Goal: Information Seeking & Learning: Learn about a topic

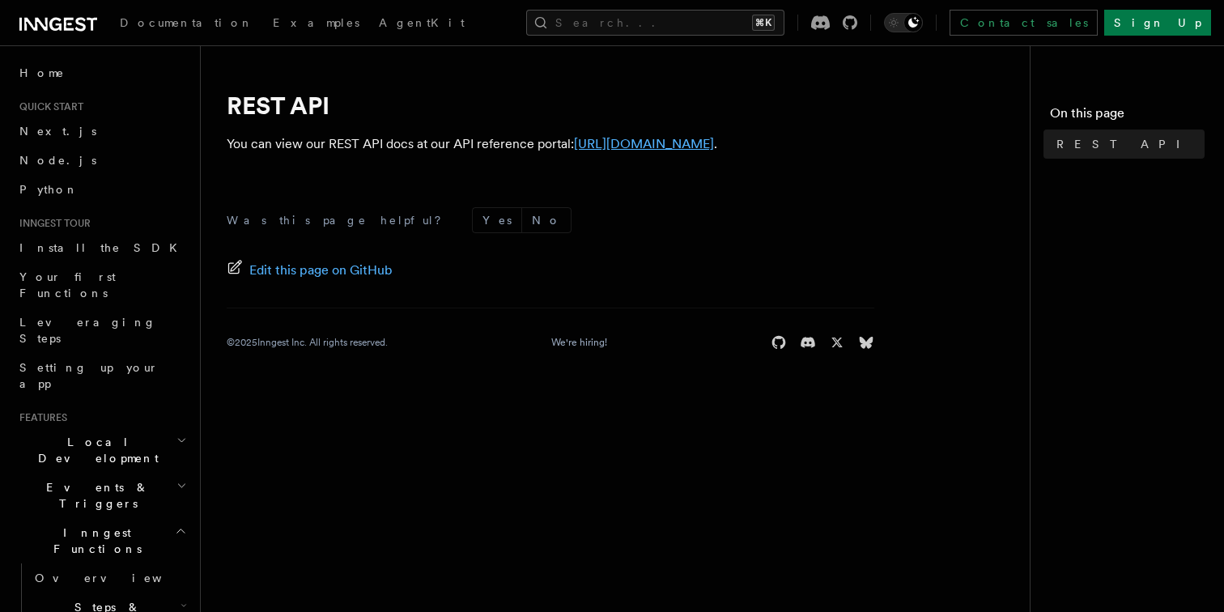
click at [714, 147] on link "https://api-docs.inngest.com/docs/inngest-api" at bounding box center [644, 143] width 140 height 15
click at [527, 279] on div "Edit this page on GitHub" at bounding box center [551, 270] width 648 height 23
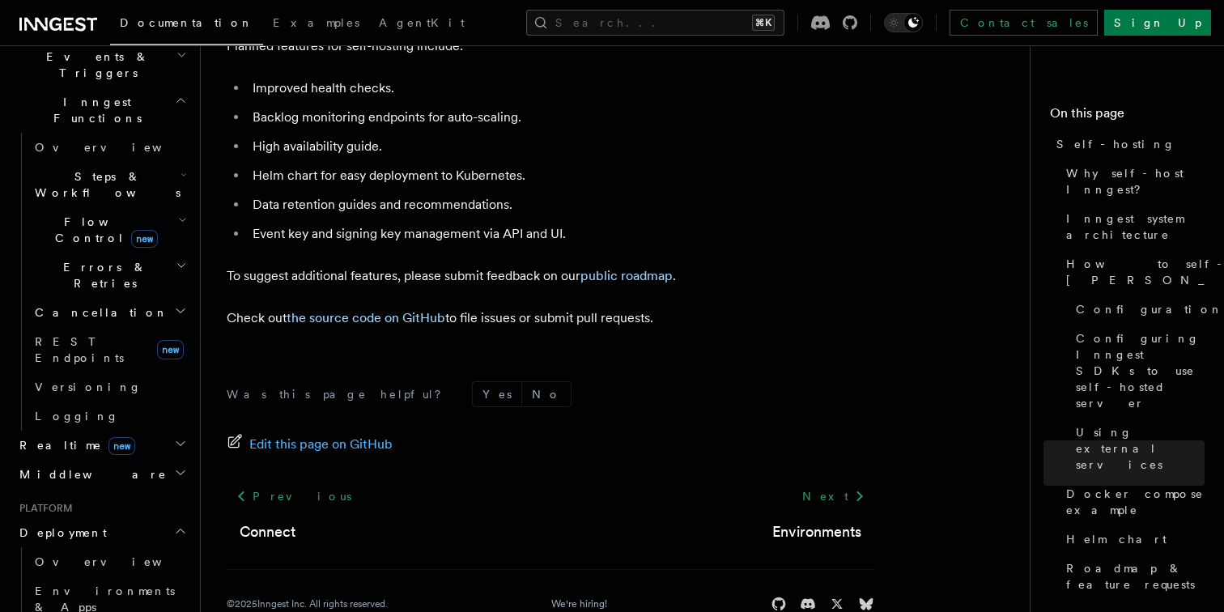
scroll to position [431, 0]
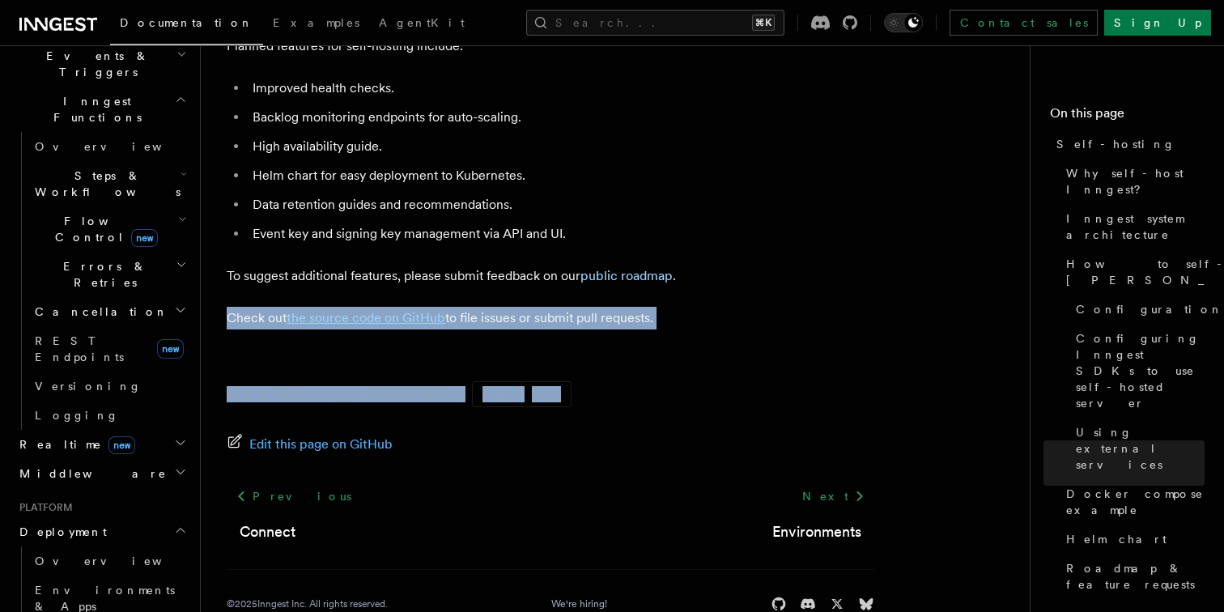
drag, startPoint x: 464, startPoint y: 358, endPoint x: 227, endPoint y: 281, distance: 248.6
click at [227, 307] on p "Check out the source code on GitHub to file issues or submit pull requests." at bounding box center [551, 318] width 648 height 23
drag, startPoint x: 227, startPoint y: 281, endPoint x: 465, endPoint y: 359, distance: 250.4
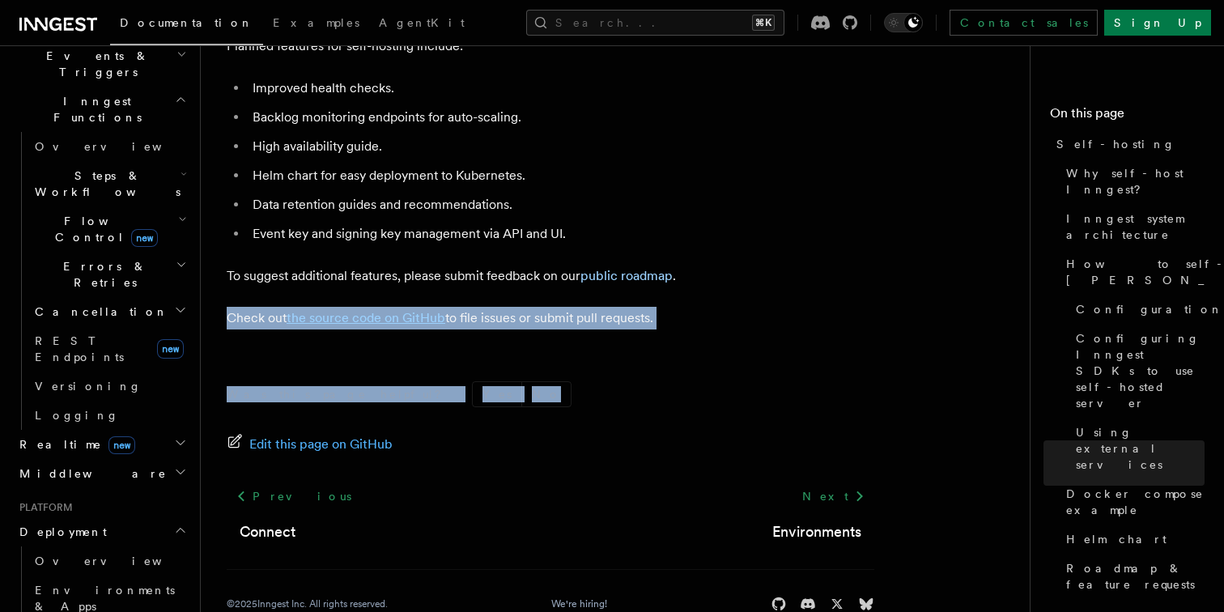
click at [465, 381] on form "Was this page helpful? Yes No" at bounding box center [551, 394] width 648 height 26
drag, startPoint x: 465, startPoint y: 359, endPoint x: 225, endPoint y: 278, distance: 253.7
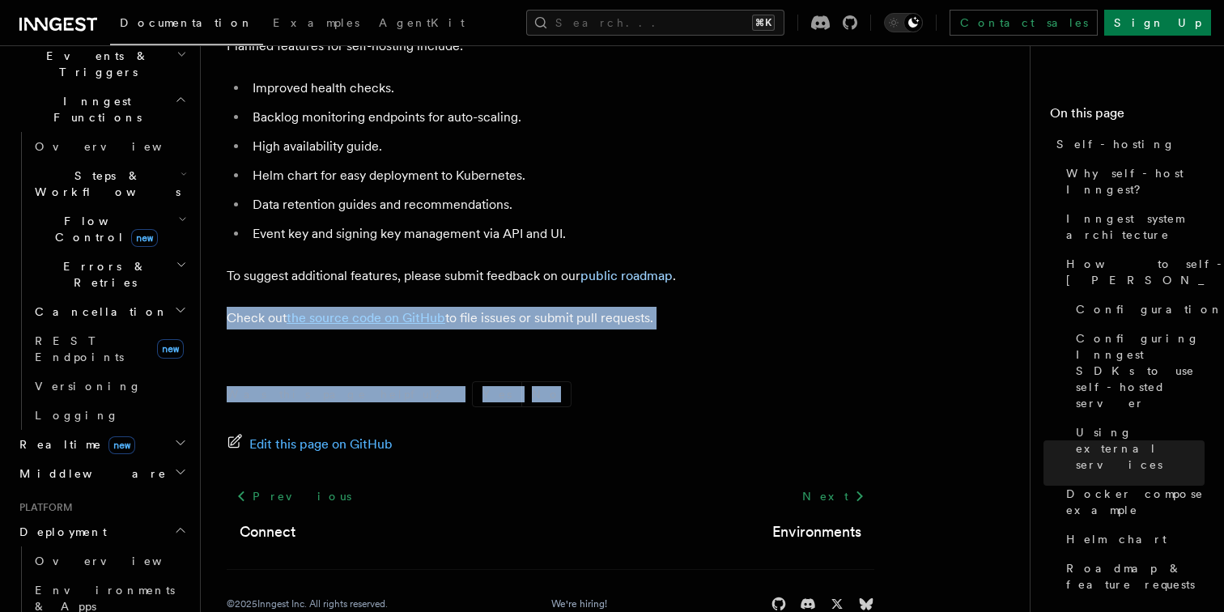
drag, startPoint x: 227, startPoint y: 279, endPoint x: 439, endPoint y: 355, distance: 225.1
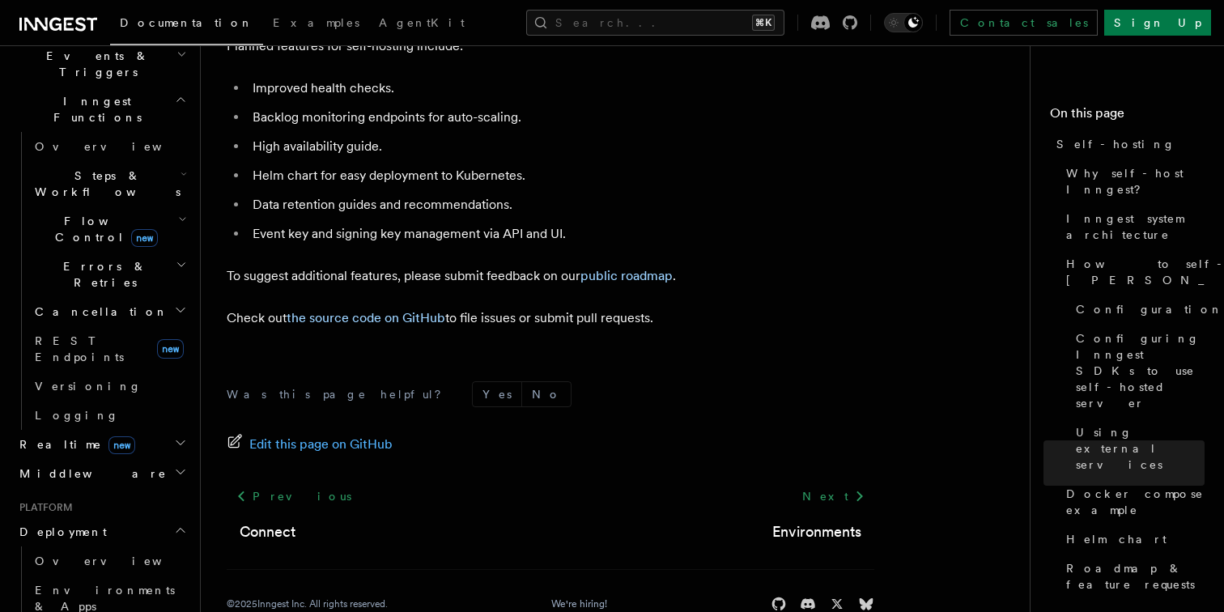
click at [440, 381] on form "Was this page helpful? Yes No" at bounding box center [551, 394] width 648 height 26
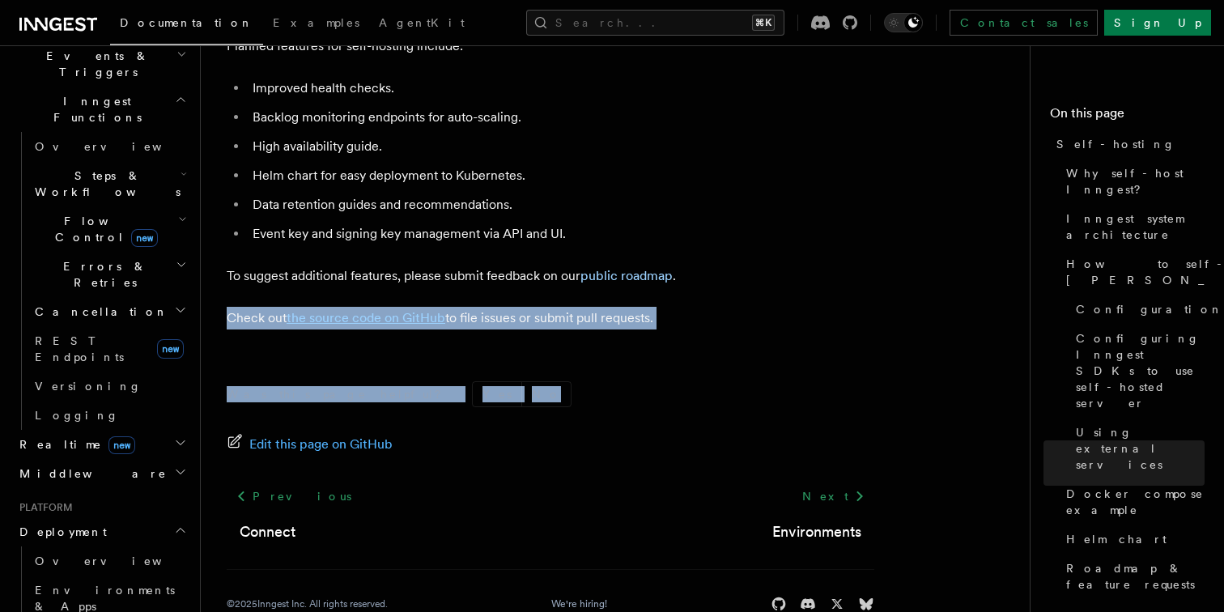
drag, startPoint x: 456, startPoint y: 355, endPoint x: 220, endPoint y: 282, distance: 246.8
drag, startPoint x: 227, startPoint y: 280, endPoint x: 456, endPoint y: 360, distance: 242.0
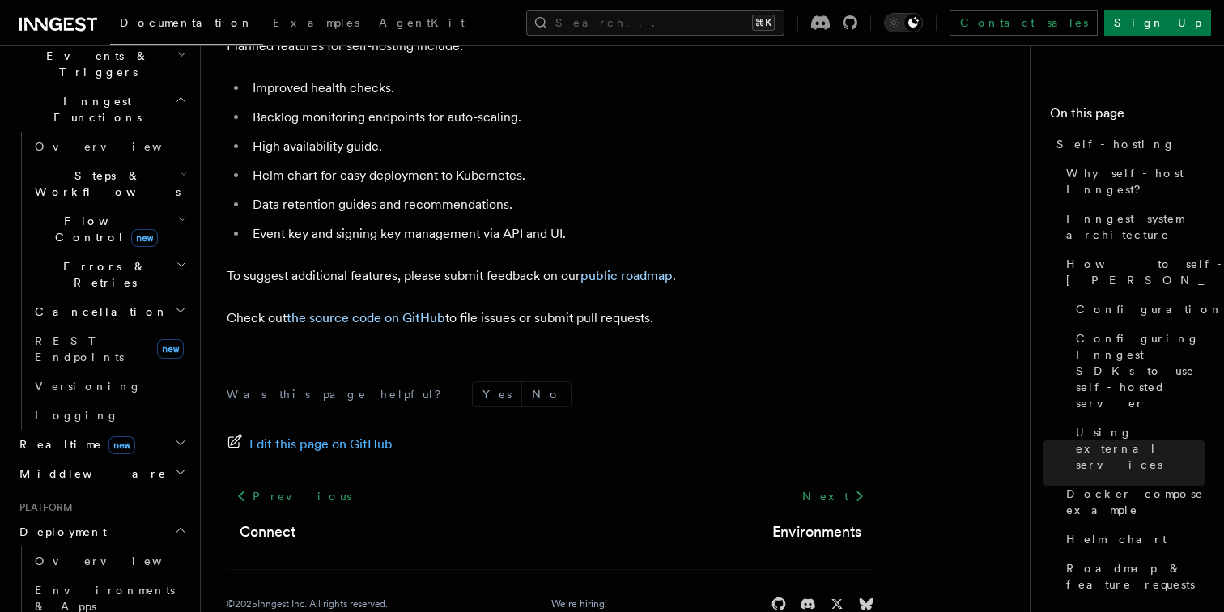
click at [456, 381] on form "Was this page helpful? Yes No" at bounding box center [551, 394] width 648 height 26
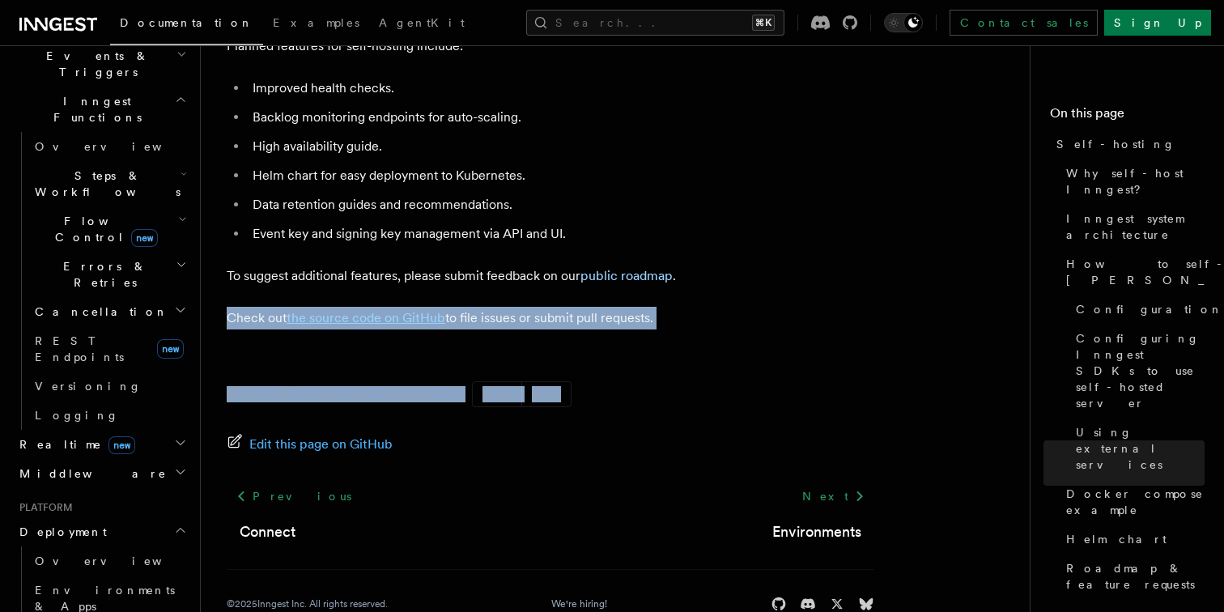
drag, startPoint x: 461, startPoint y: 360, endPoint x: 226, endPoint y: 279, distance: 248.3
click at [227, 307] on p "Check out the source code on GitHub to file issues or submit pull requests." at bounding box center [551, 318] width 648 height 23
drag, startPoint x: 226, startPoint y: 279, endPoint x: 444, endPoint y: 358, distance: 232.3
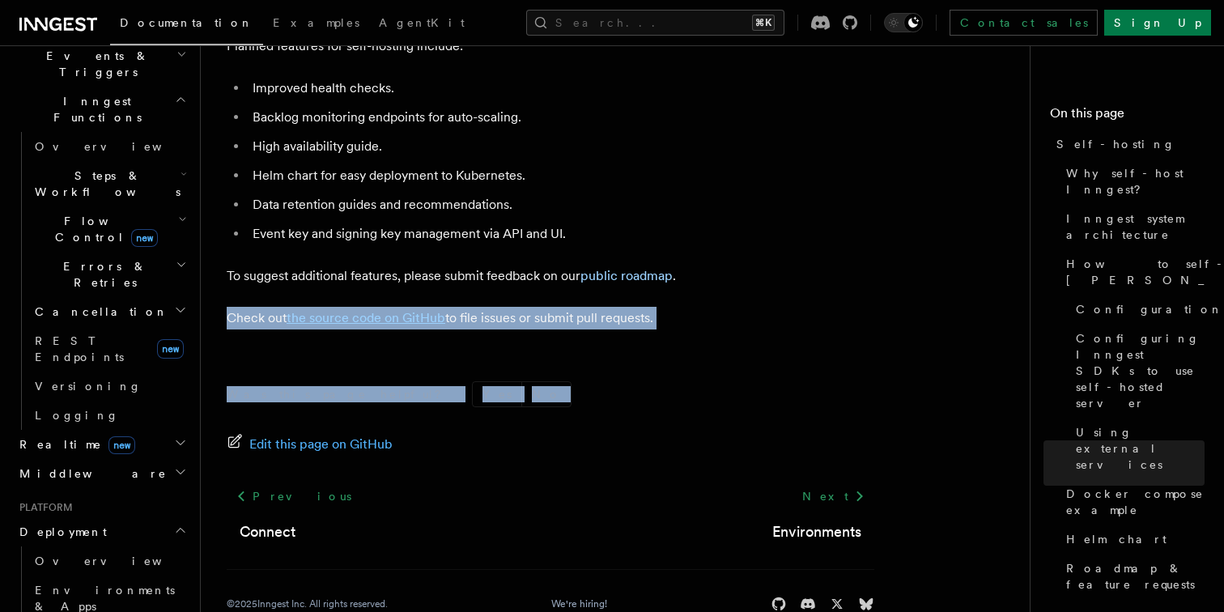
click at [444, 381] on form "Was this page helpful? Yes No" at bounding box center [551, 394] width 648 height 26
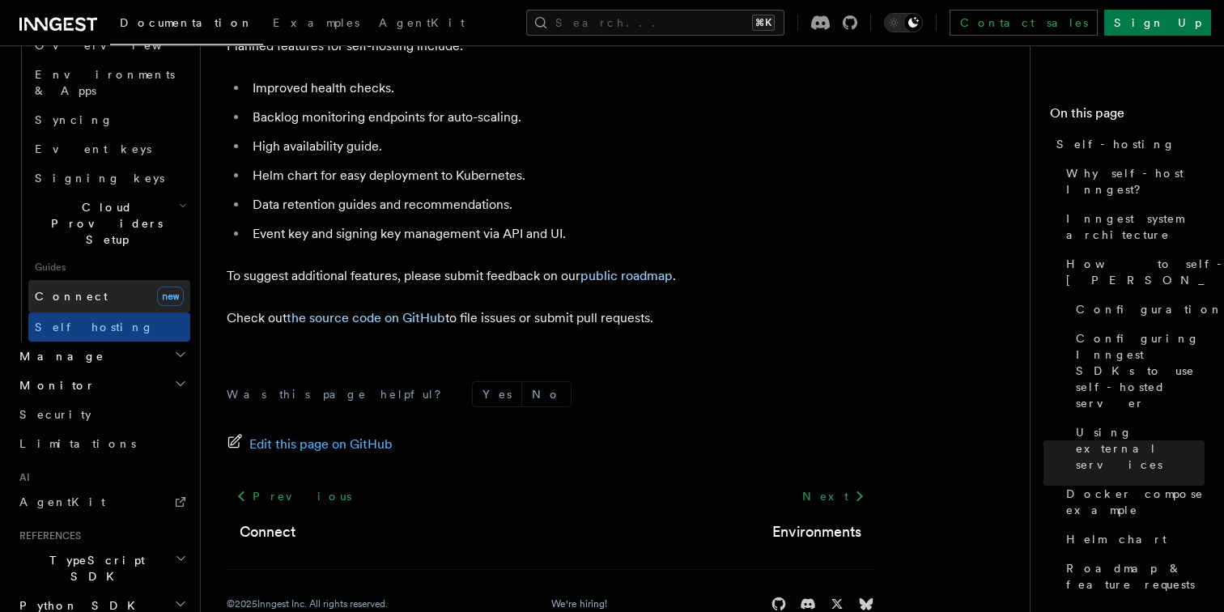
scroll to position [978, 0]
